Goal: Task Accomplishment & Management: Manage account settings

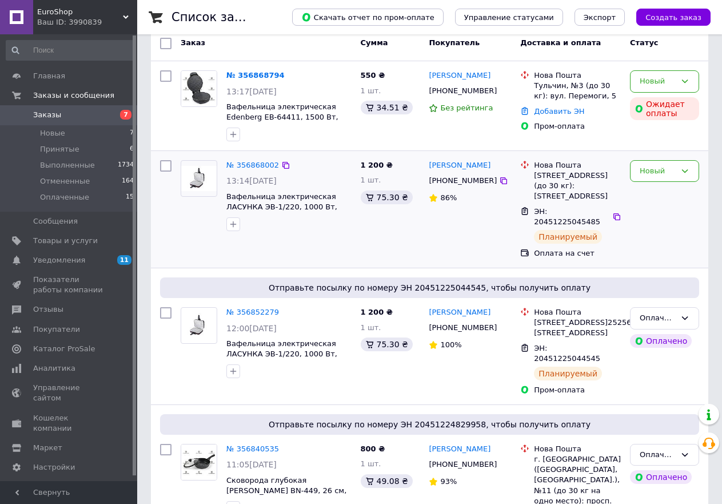
scroll to position [172, 0]
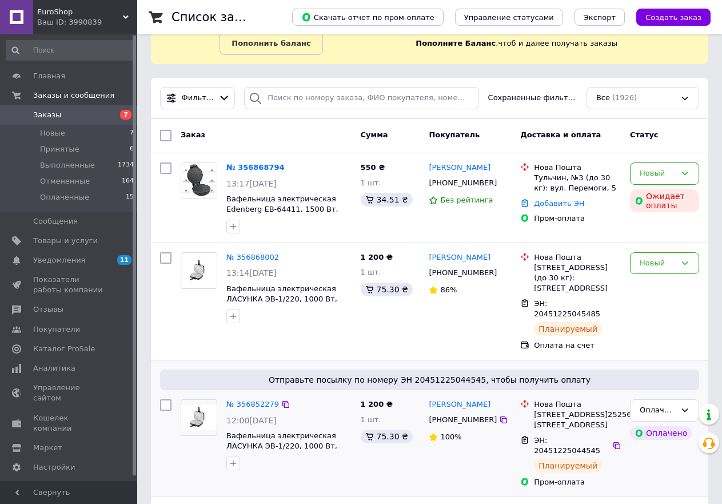
scroll to position [172, 0]
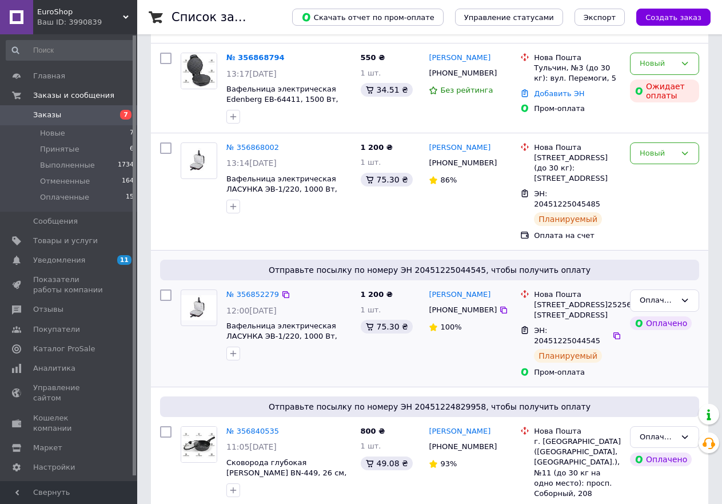
scroll to position [229, 0]
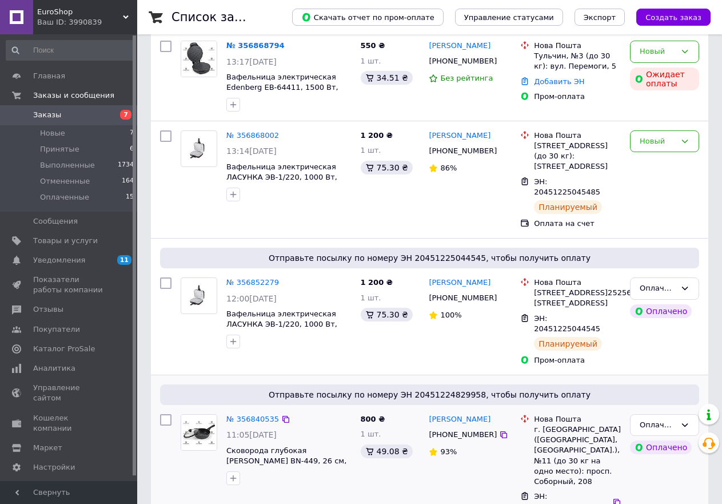
scroll to position [57, 0]
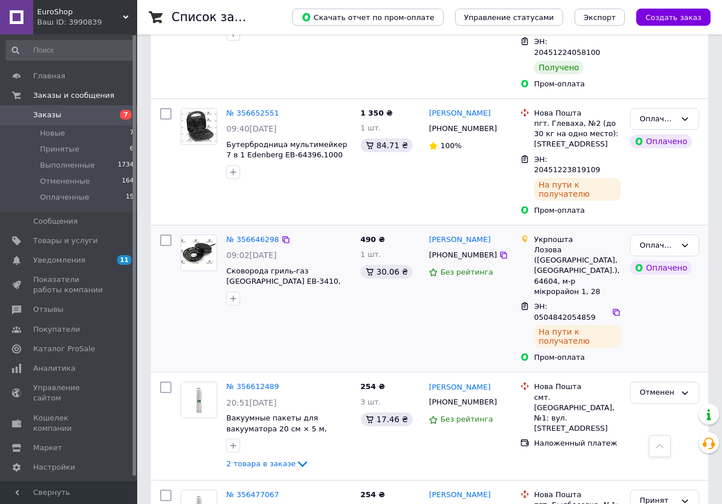
scroll to position [1258, 0]
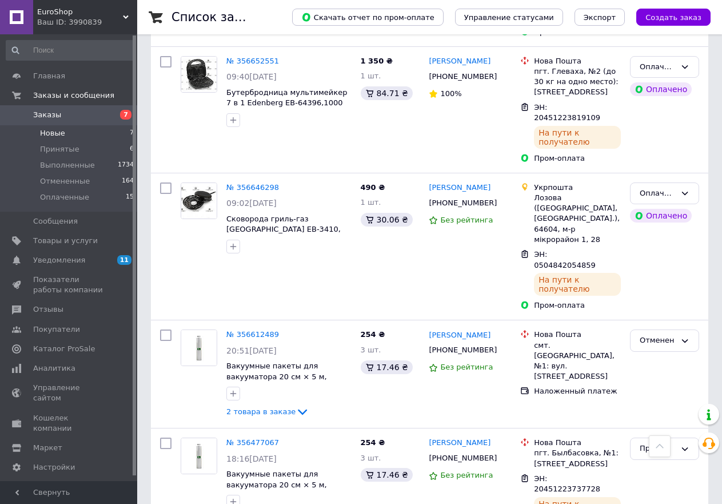
click at [55, 132] on span "Новые" at bounding box center [52, 133] width 25 height 10
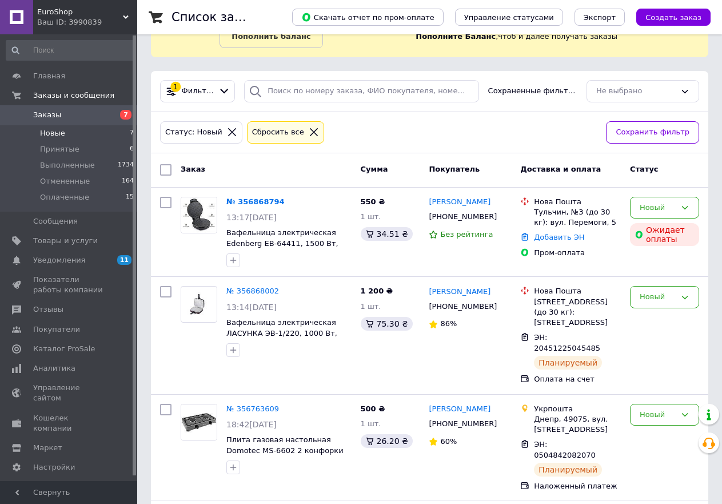
scroll to position [172, 0]
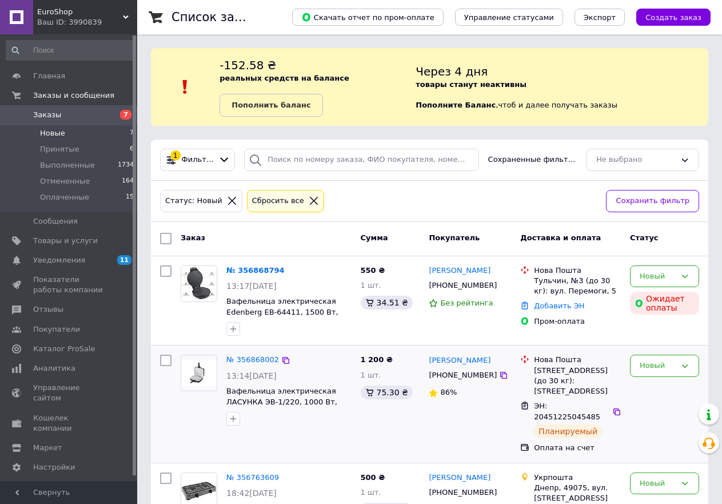
scroll to position [67, 0]
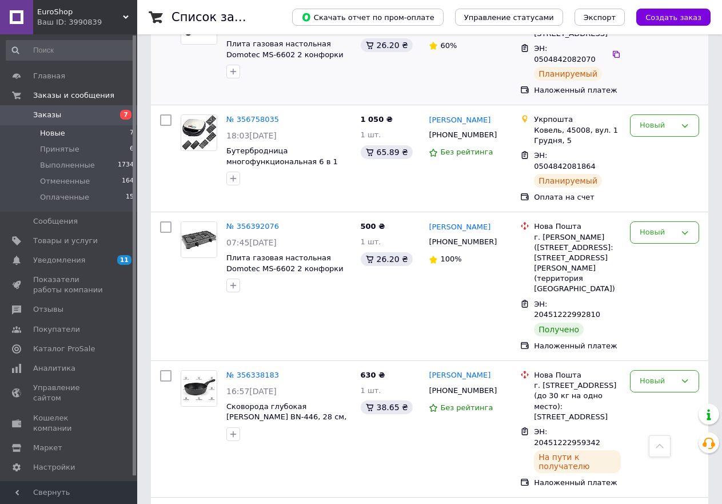
scroll to position [478, 0]
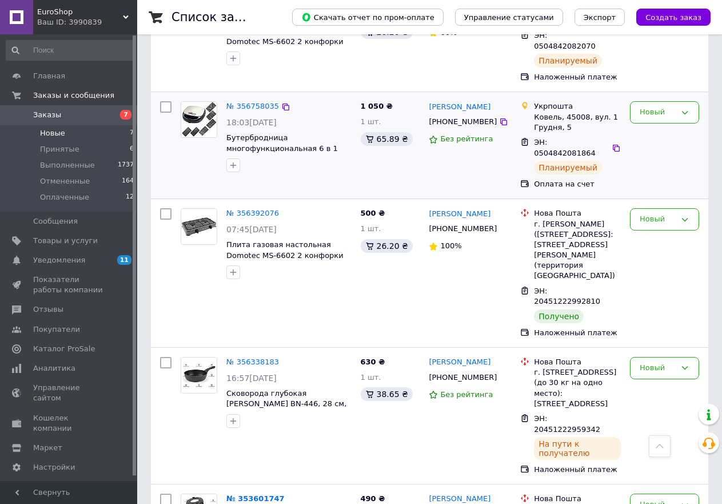
scroll to position [478, 0]
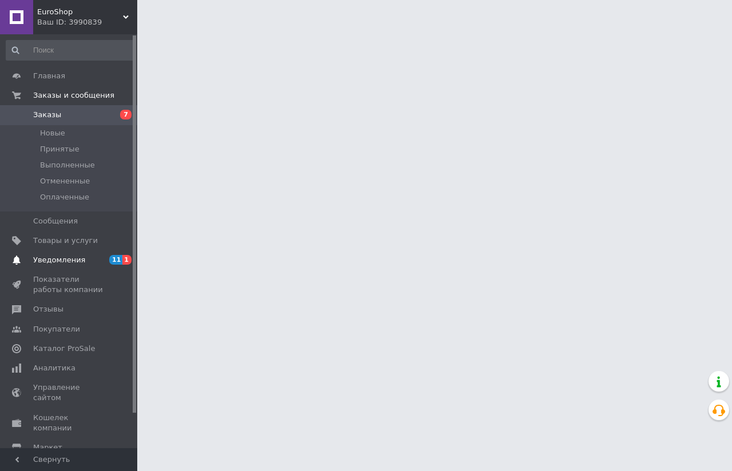
click at [82, 258] on span "Уведомления" at bounding box center [69, 260] width 73 height 10
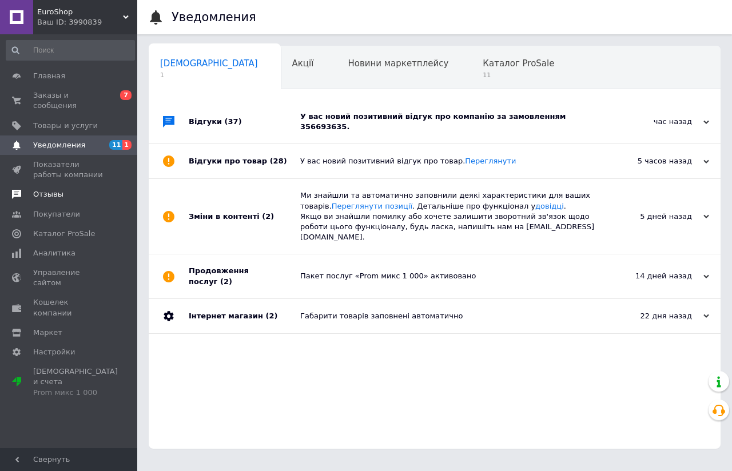
click at [51, 189] on span "Отзывы" at bounding box center [48, 194] width 30 height 10
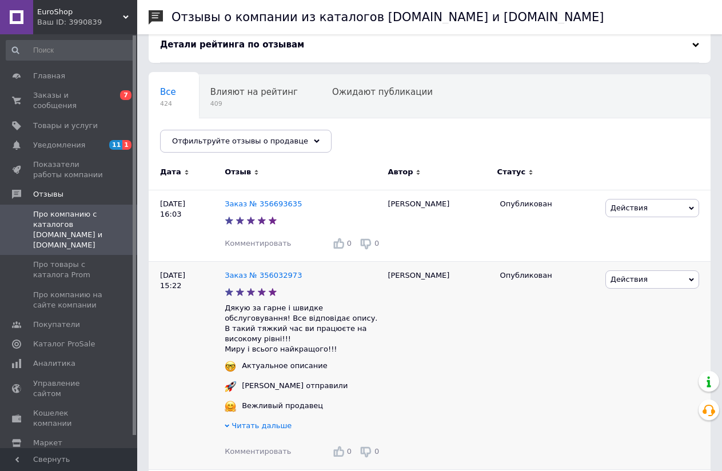
scroll to position [114, 0]
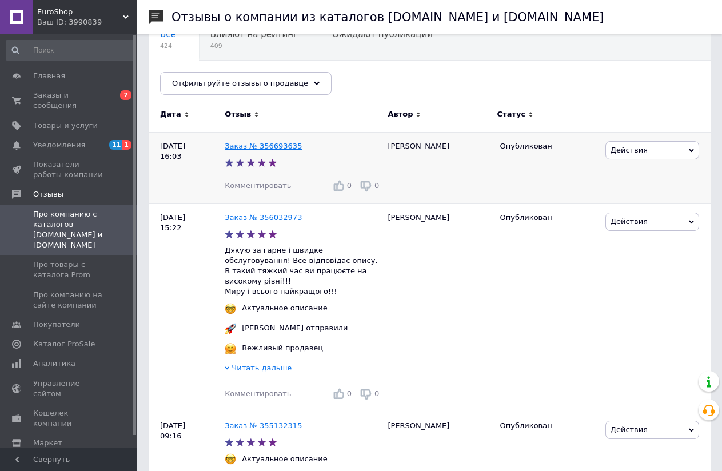
click at [246, 144] on link "Заказ № 356693635" at bounding box center [263, 146] width 77 height 9
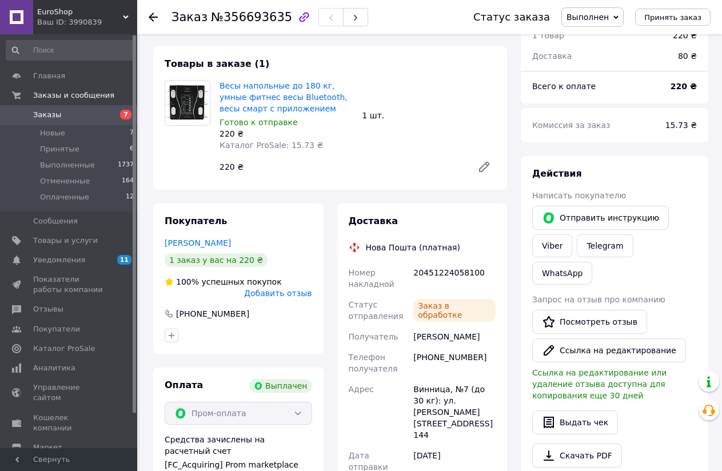
scroll to position [114, 0]
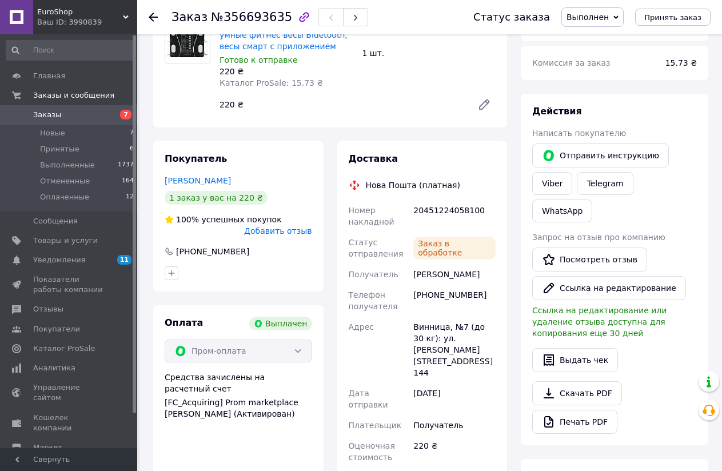
click at [50, 116] on span "Заказы" at bounding box center [47, 115] width 28 height 10
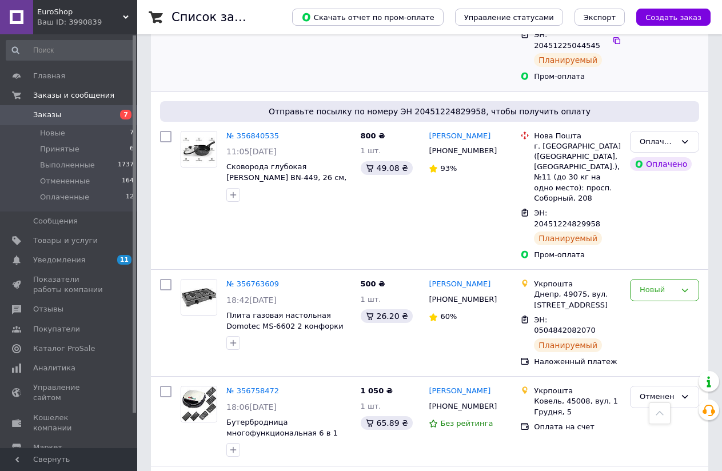
scroll to position [572, 0]
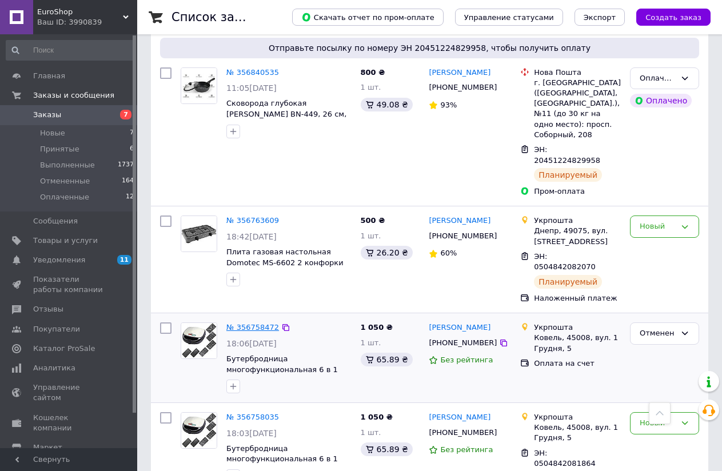
click at [236, 323] on link "№ 356758472" at bounding box center [253, 327] width 53 height 9
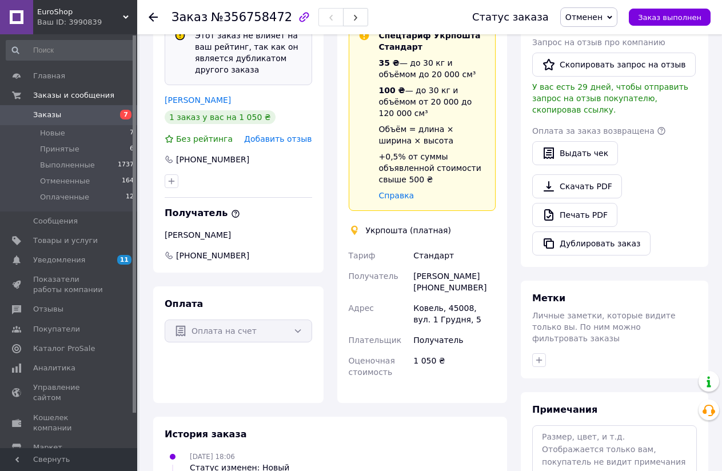
scroll to position [372, 0]
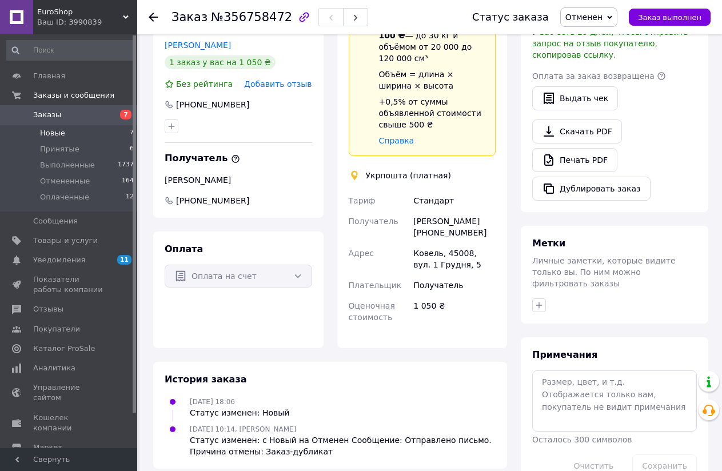
click at [53, 129] on span "Новые" at bounding box center [52, 133] width 25 height 10
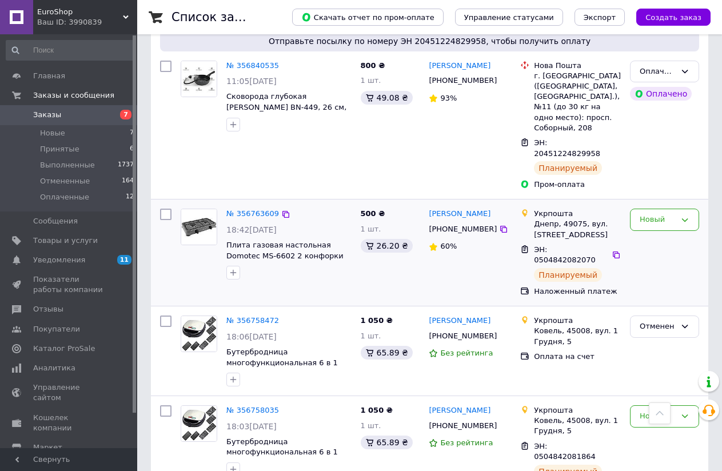
scroll to position [693, 0]
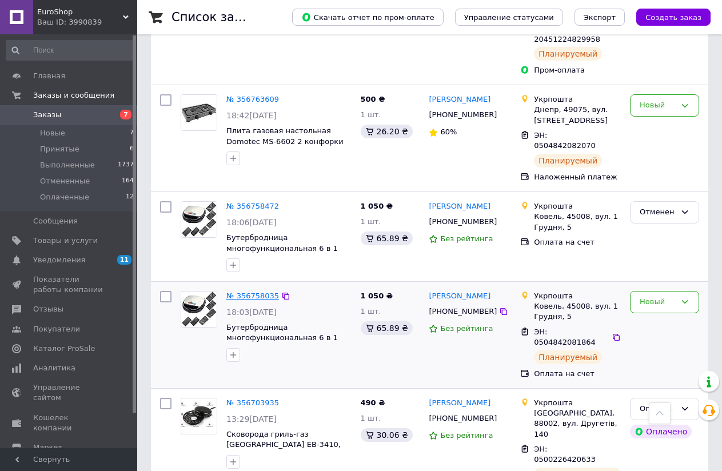
click at [250, 292] on link "№ 356758035" at bounding box center [253, 296] width 53 height 9
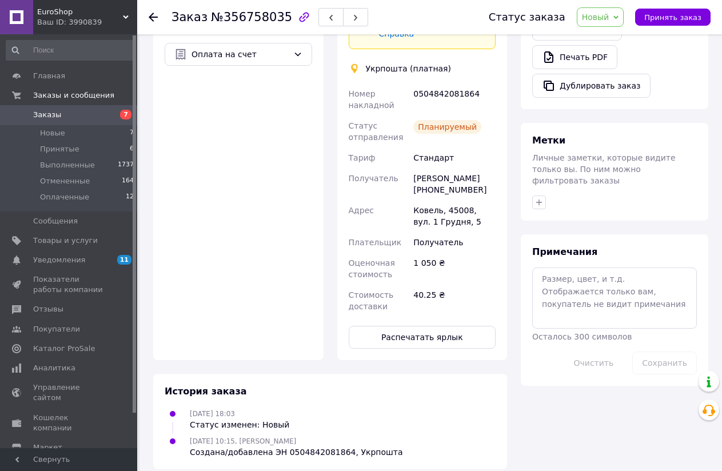
scroll to position [443, 0]
click at [420, 325] on button "Распечатать ярлык" at bounding box center [423, 336] width 148 height 23
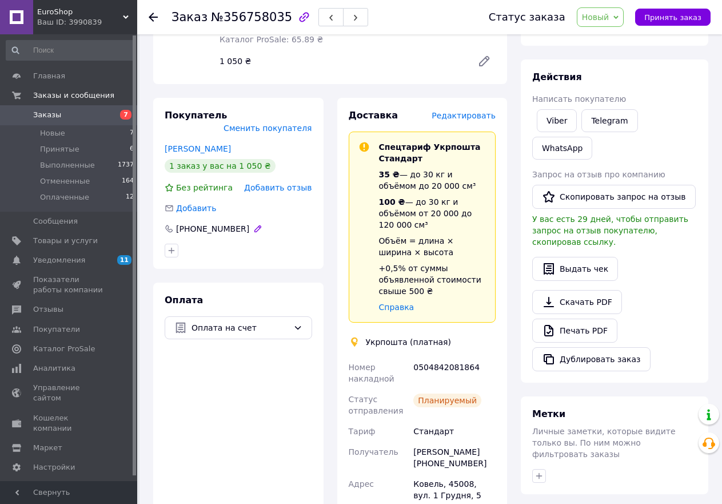
scroll to position [67, 0]
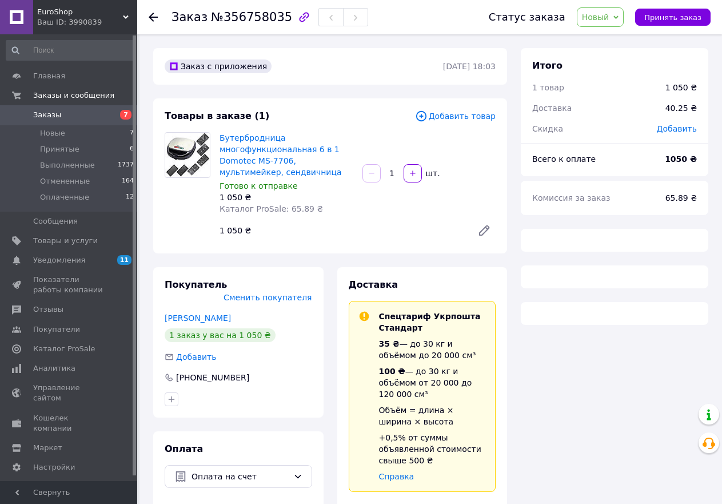
scroll to position [67, 0]
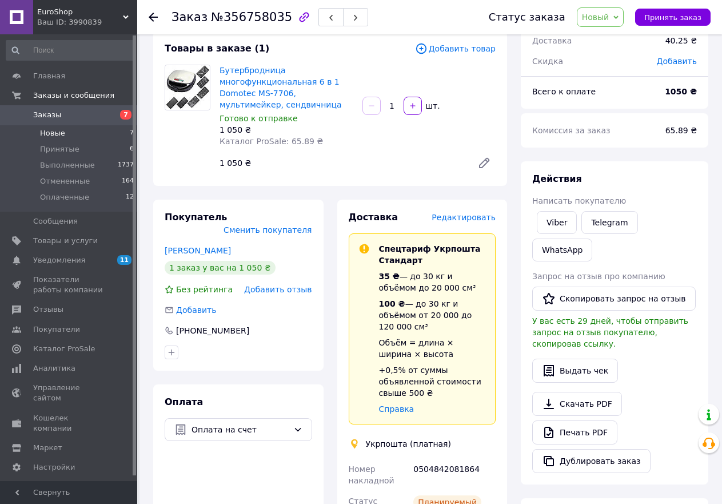
click at [57, 130] on span "Новые" at bounding box center [52, 133] width 25 height 10
